Goal: Transaction & Acquisition: Obtain resource

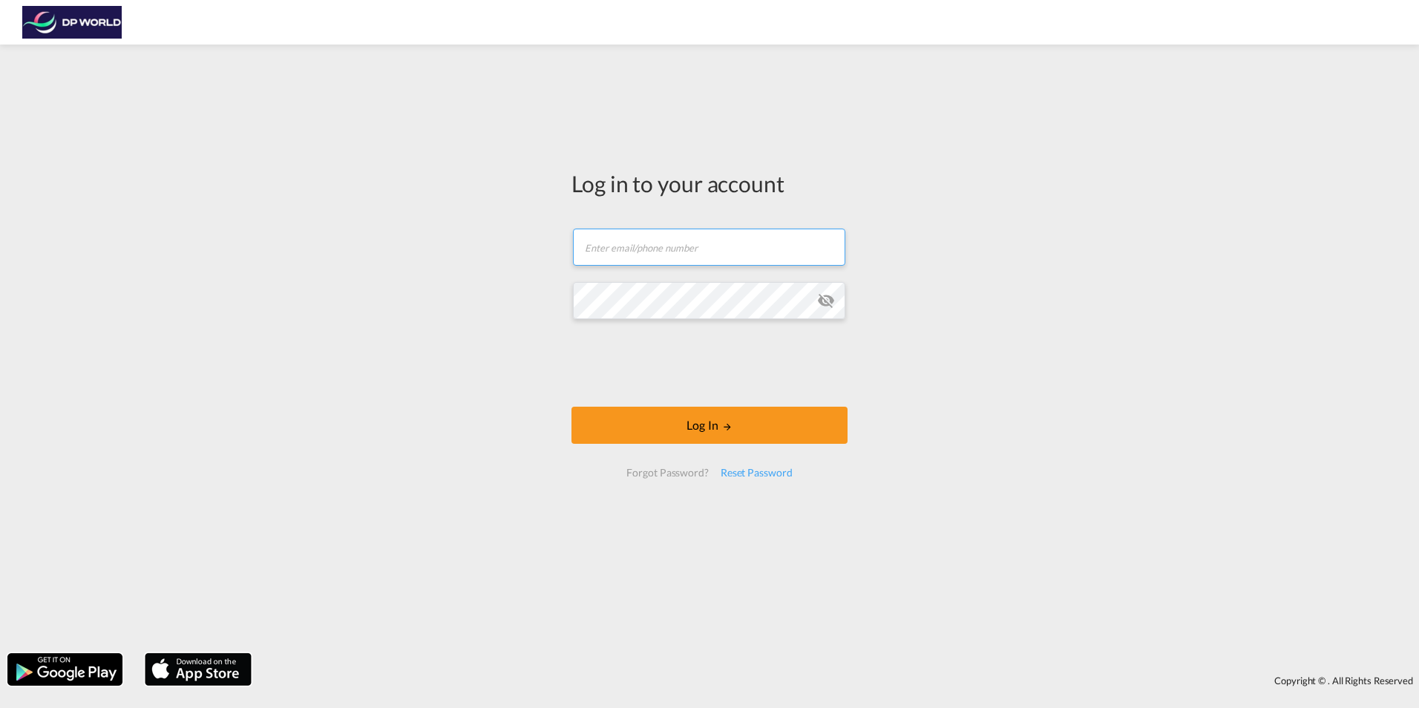
click at [691, 242] on input "text" at bounding box center [709, 247] width 272 height 37
type input "[PERSON_NAME][EMAIL_ADDRESS][PERSON_NAME][DOMAIN_NAME]"
click at [803, 255] on input "[PERSON_NAME][EMAIL_ADDRESS][PERSON_NAME][DOMAIN_NAME]" at bounding box center [709, 247] width 272 height 37
drag, startPoint x: 748, startPoint y: 247, endPoint x: 495, endPoint y: 252, distance: 253.1
click at [495, 249] on div "Log in to your account [PERSON_NAME][EMAIL_ADDRESS][PERSON_NAME][DOMAIN_NAME] P…" at bounding box center [709, 349] width 1419 height 594
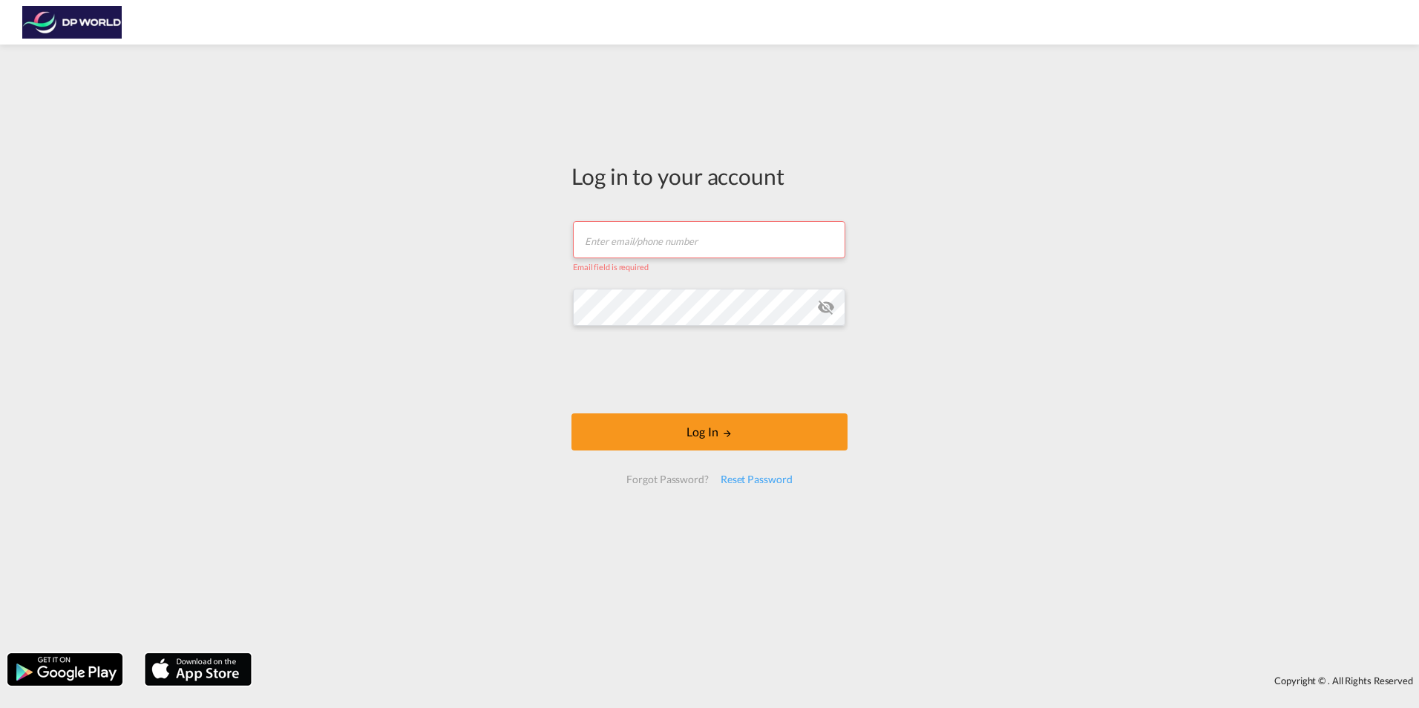
click at [665, 235] on input "text" at bounding box center [709, 239] width 272 height 37
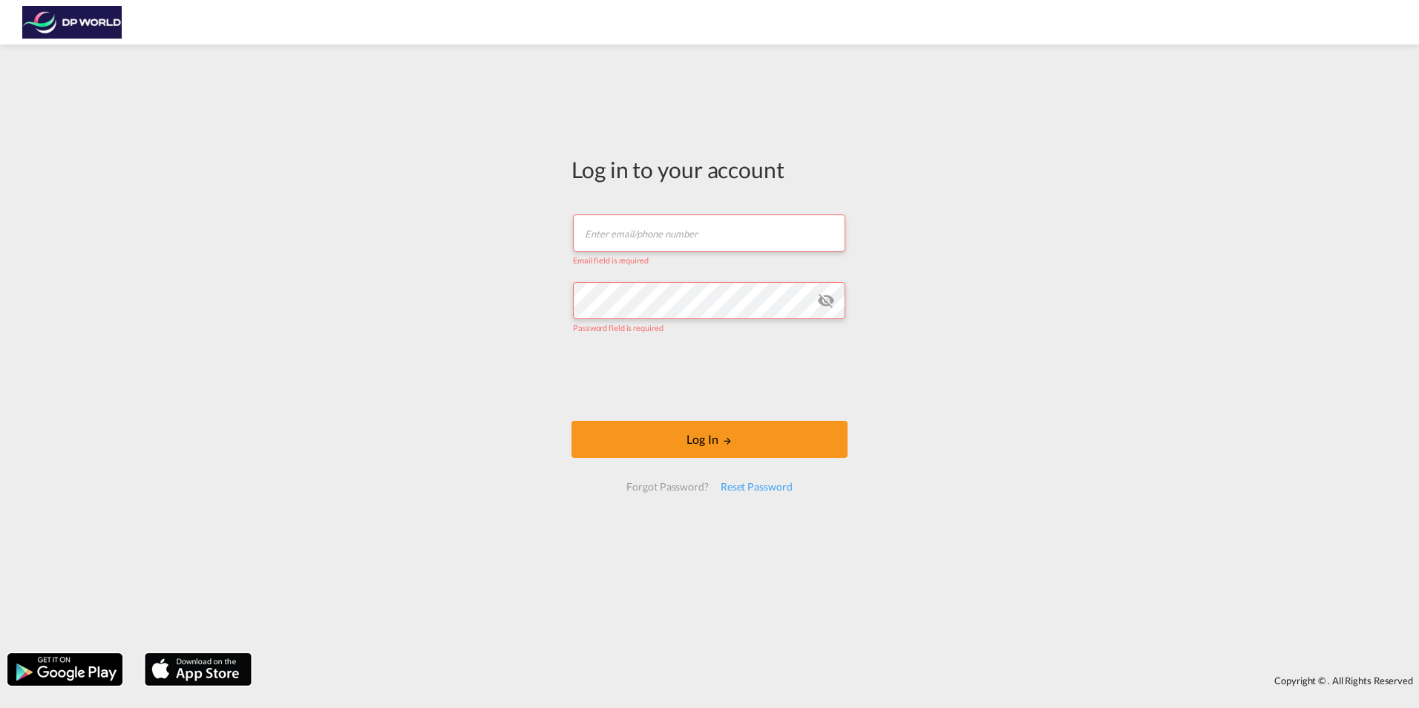
click at [716, 237] on input "text" at bounding box center [709, 232] width 272 height 37
paste input "[PERSON_NAME][EMAIL_ADDRESS][PERSON_NAME][DOMAIN_NAME]"
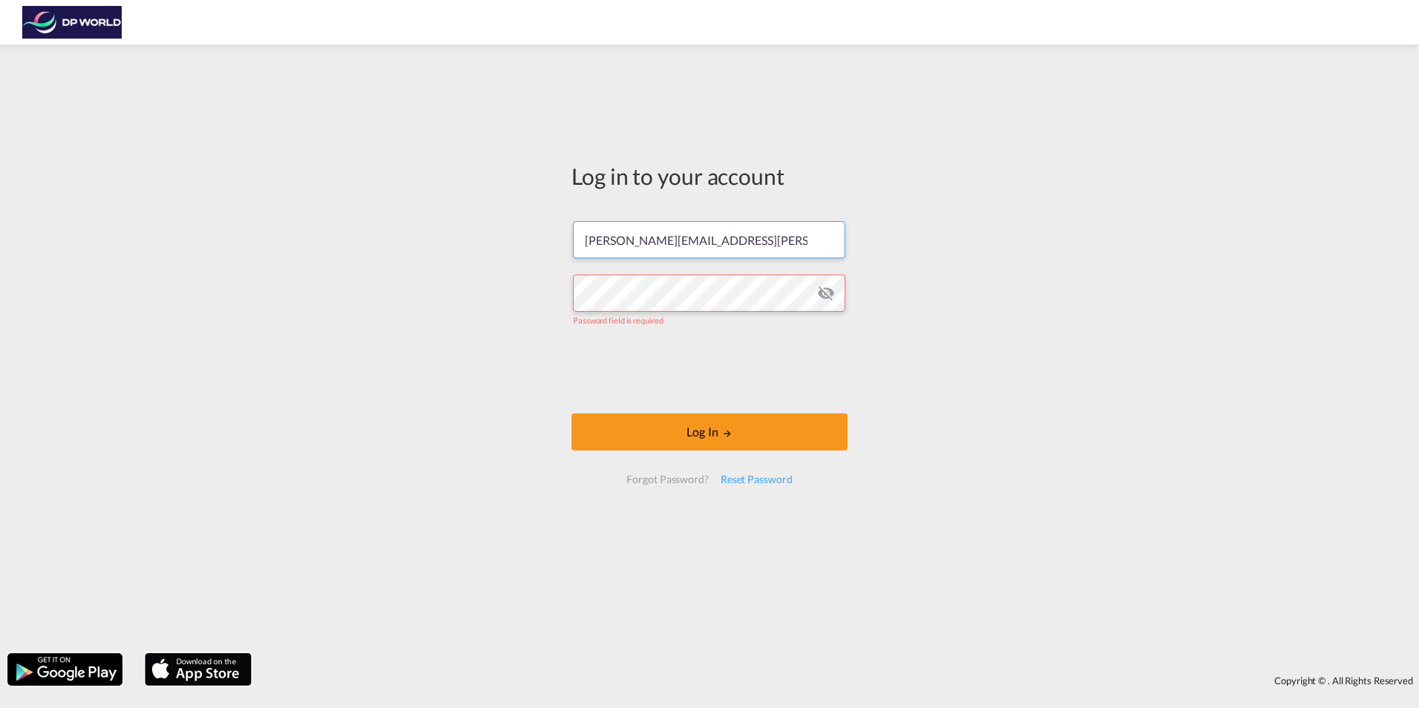
type input "[PERSON_NAME][EMAIL_ADDRESS][PERSON_NAME][DOMAIN_NAME]"
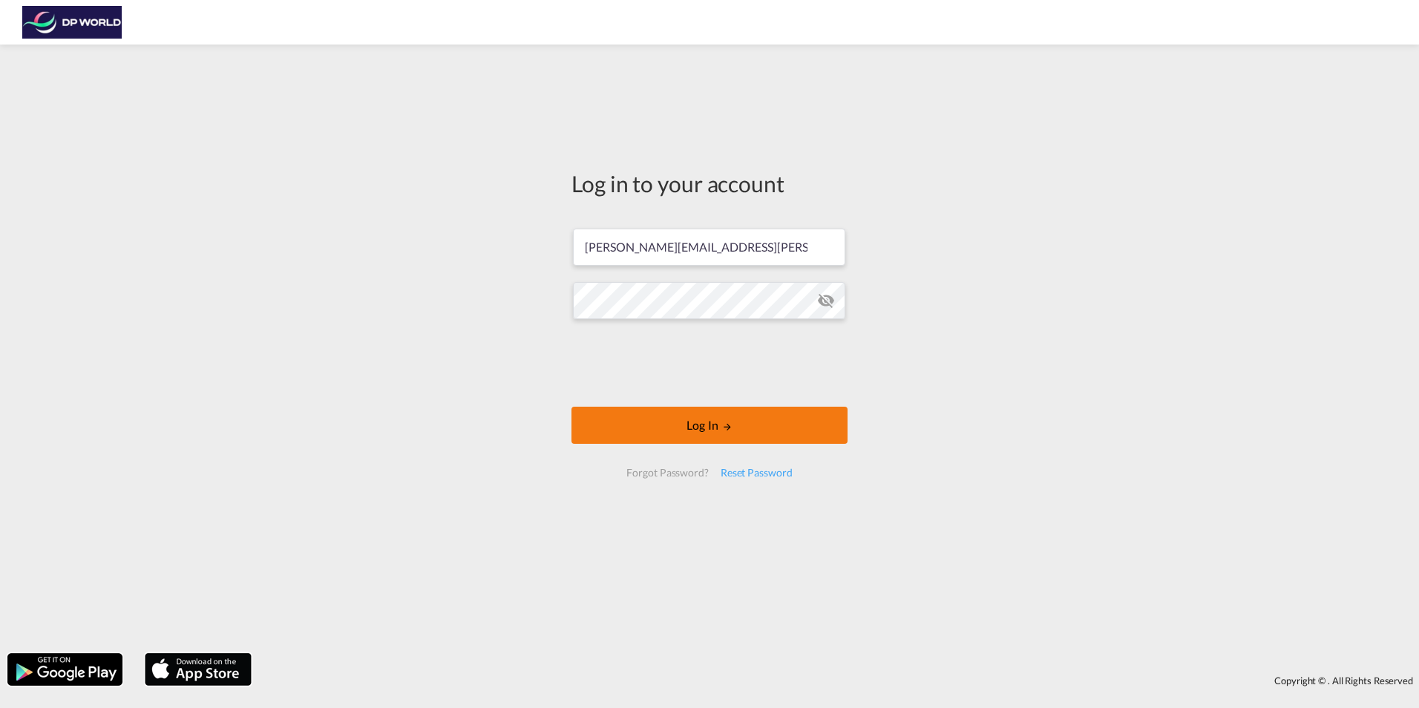
click at [669, 429] on button "Log In" at bounding box center [709, 425] width 276 height 37
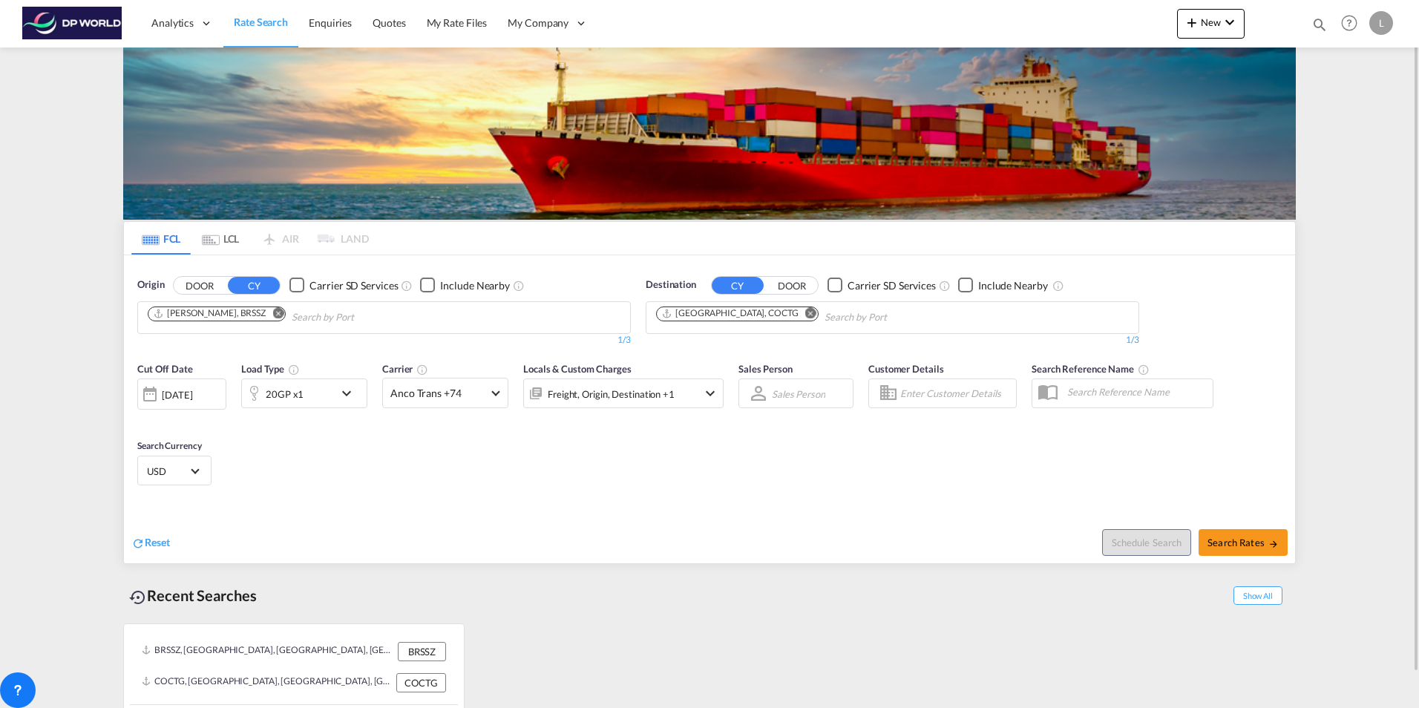
click at [272, 313] on md-icon "Remove" at bounding box center [277, 312] width 11 height 11
click at [229, 307] on input "Chips input." at bounding box center [218, 318] width 141 height 24
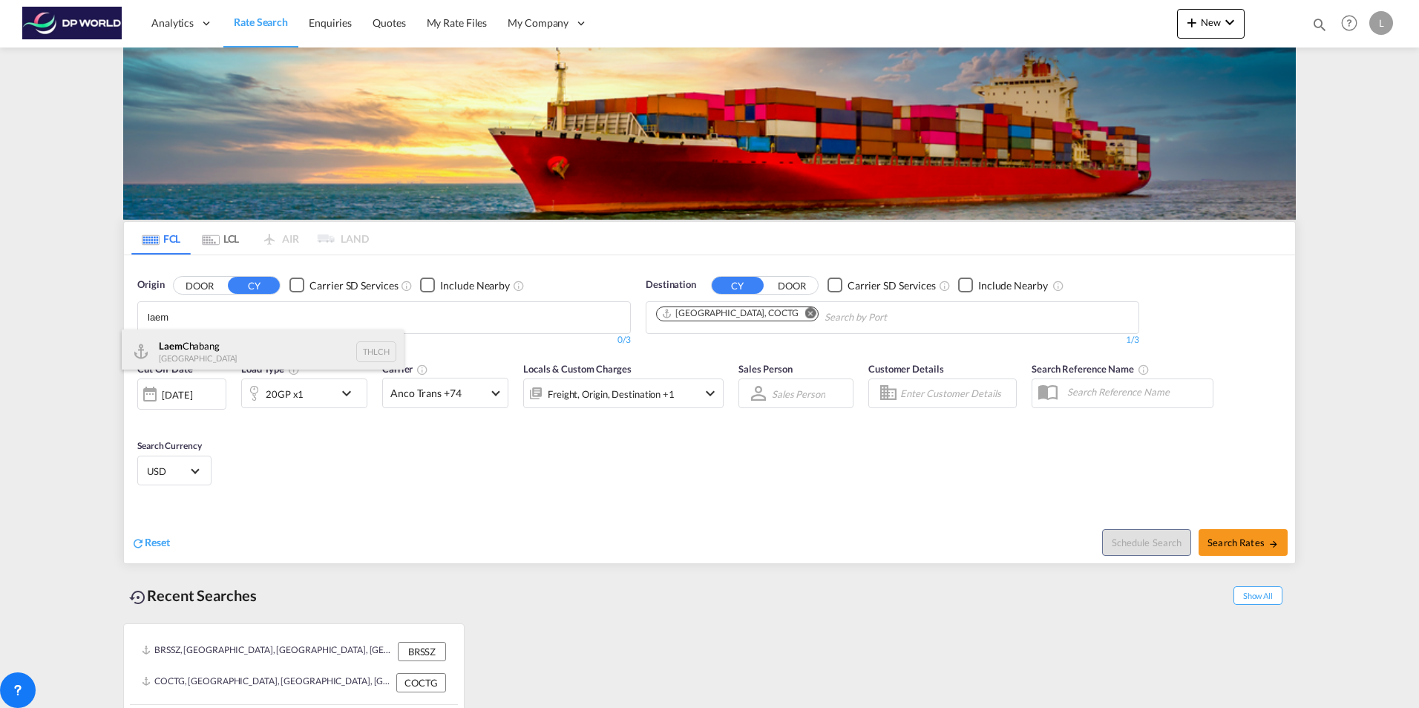
type input "laem"
click at [217, 349] on div "Laem Chabang Thailand THLCH" at bounding box center [263, 351] width 282 height 45
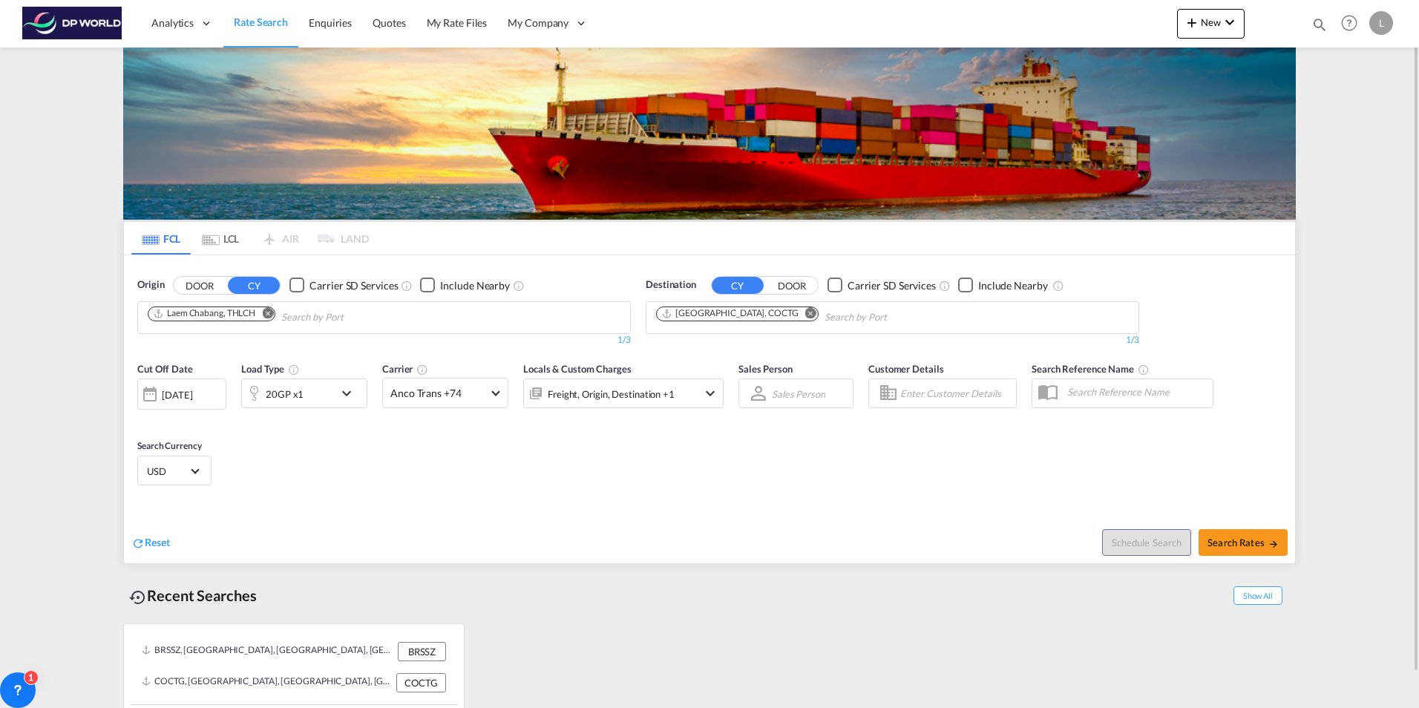
click at [805, 312] on md-icon "Remove" at bounding box center [810, 312] width 11 height 11
click at [757, 317] on body "Analytics Dashboard Rate Search Enquiries Quotes My Rate Files My Company" at bounding box center [709, 354] width 1419 height 708
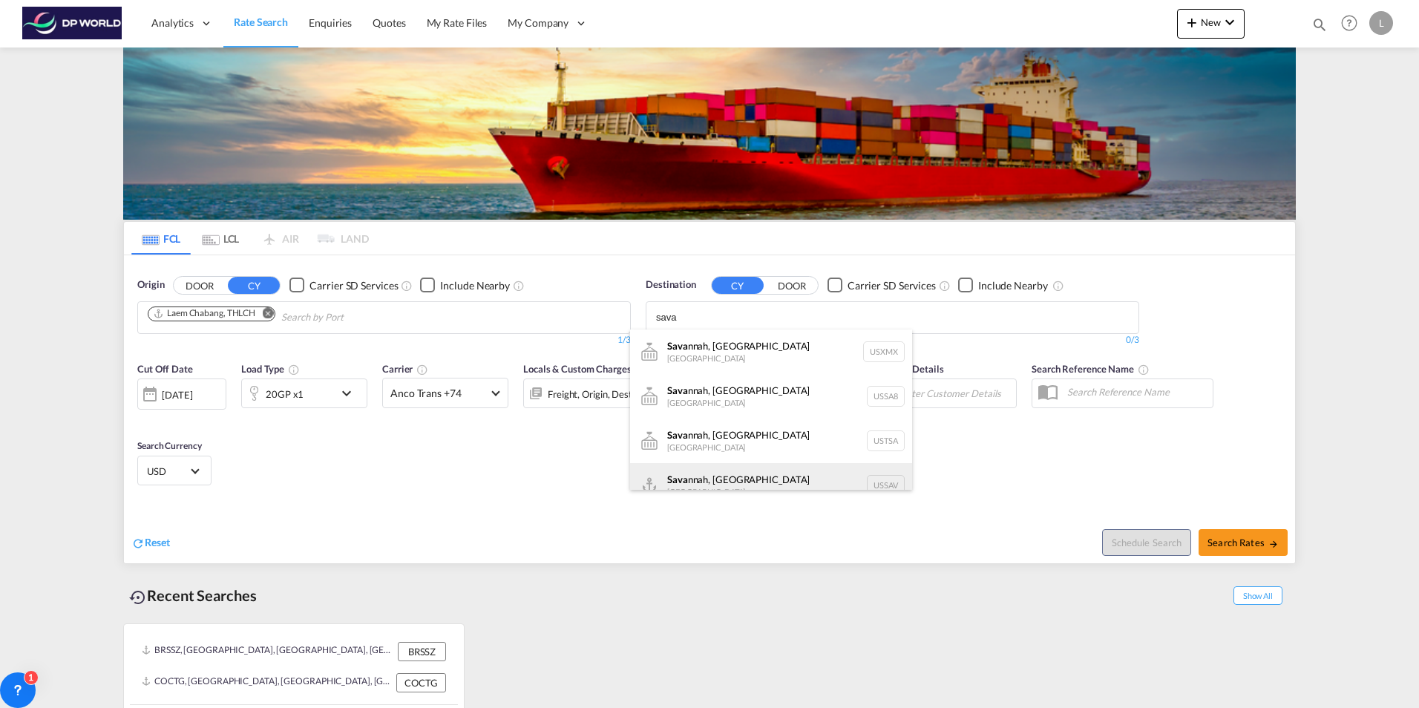
type input "sava"
click at [743, 476] on div "[PERSON_NAME], [GEOGRAPHIC_DATA] [GEOGRAPHIC_DATA] USSAV" at bounding box center [771, 485] width 282 height 45
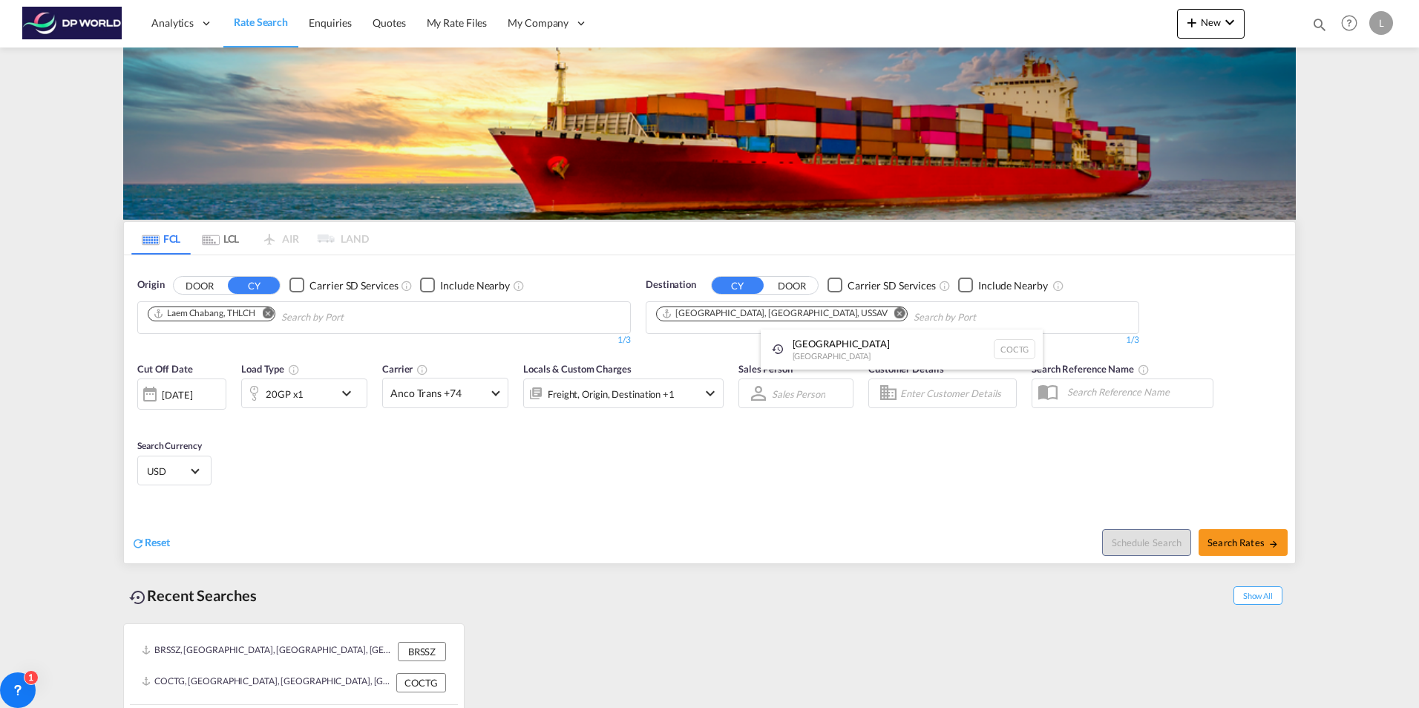
click at [1255, 547] on div at bounding box center [709, 354] width 1419 height 708
click at [1245, 539] on span "Search Rates" at bounding box center [1242, 542] width 71 height 12
type input "THLCH to USSAV / [DATE]"
